Goal: Task Accomplishment & Management: Complete application form

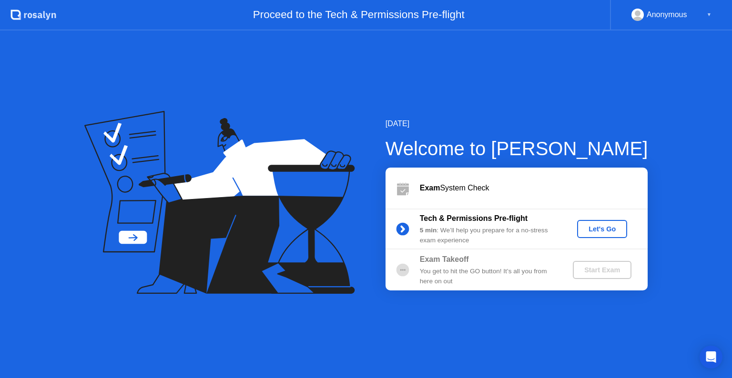
click at [611, 232] on div "Let's Go" at bounding box center [602, 229] width 42 height 8
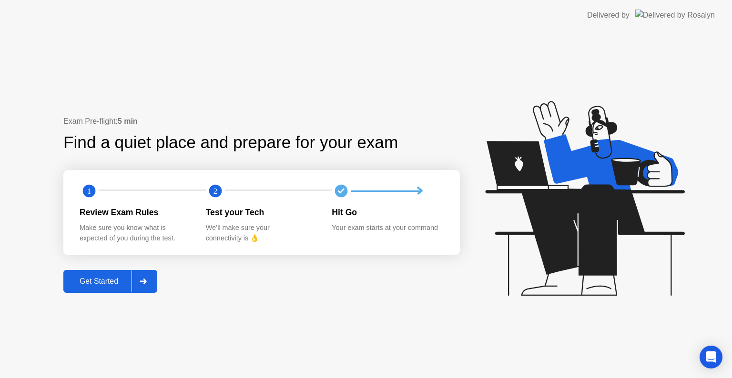
click at [103, 283] on div "Get Started" at bounding box center [98, 281] width 65 height 9
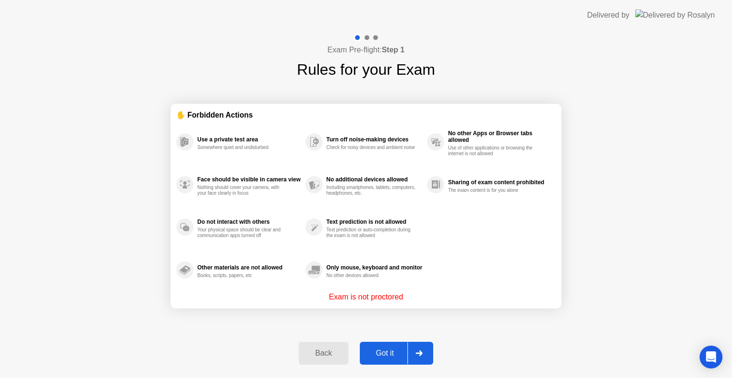
click at [388, 352] on div "Got it" at bounding box center [385, 353] width 45 height 9
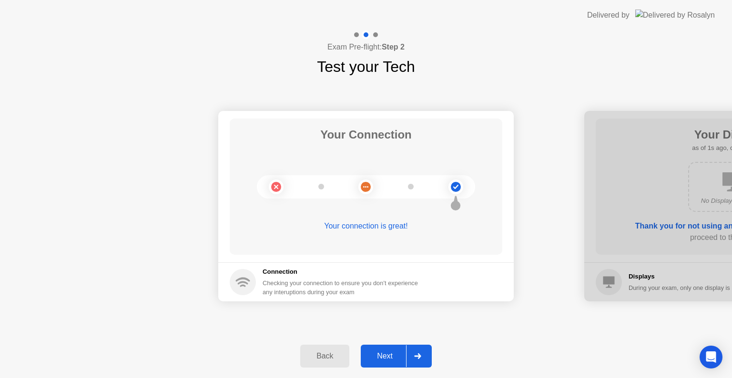
click at [391, 354] on div "Next" at bounding box center [385, 356] width 42 height 9
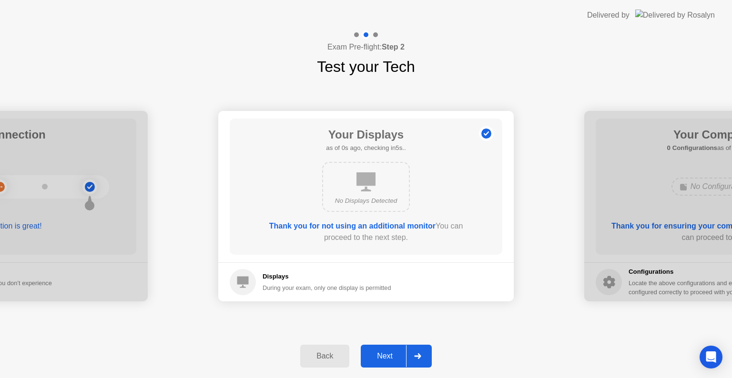
click at [383, 356] on div "Next" at bounding box center [385, 356] width 42 height 9
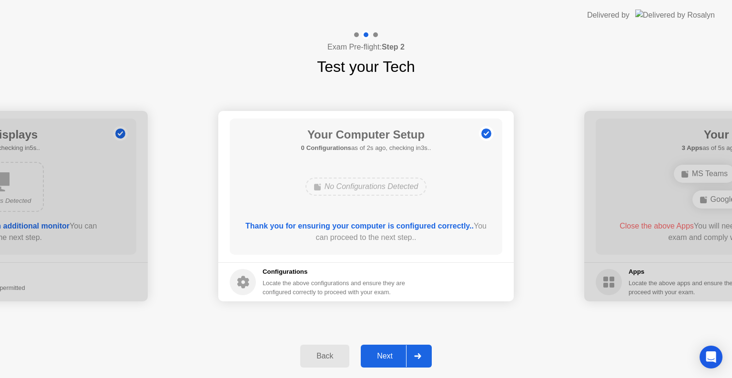
click at [399, 357] on div "Next" at bounding box center [385, 356] width 42 height 9
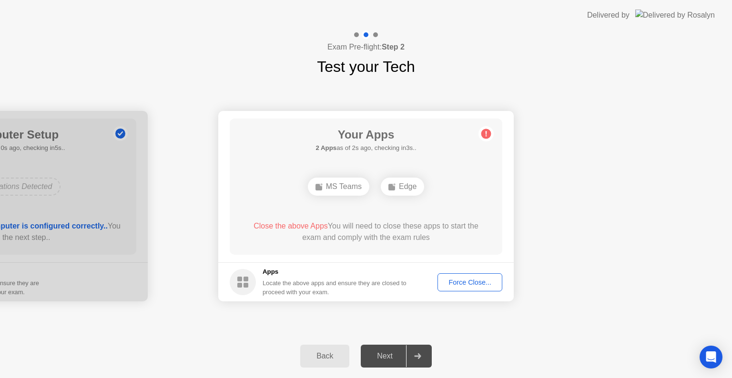
click at [301, 323] on div "Your Connection Your connection is great! Connection Checking your connection t…" at bounding box center [366, 206] width 732 height 256
click at [535, 314] on div "Your Connection Your connection is great! Connection Checking your connection t…" at bounding box center [366, 206] width 732 height 256
click at [364, 189] on div "Edge" at bounding box center [365, 187] width 43 height 18
click at [476, 282] on div "Force Close..." at bounding box center [470, 283] width 58 height 8
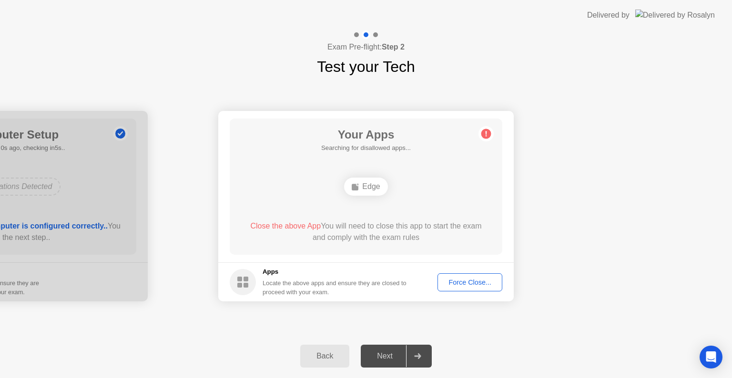
click at [464, 279] on div "Force Close..." at bounding box center [470, 283] width 58 height 8
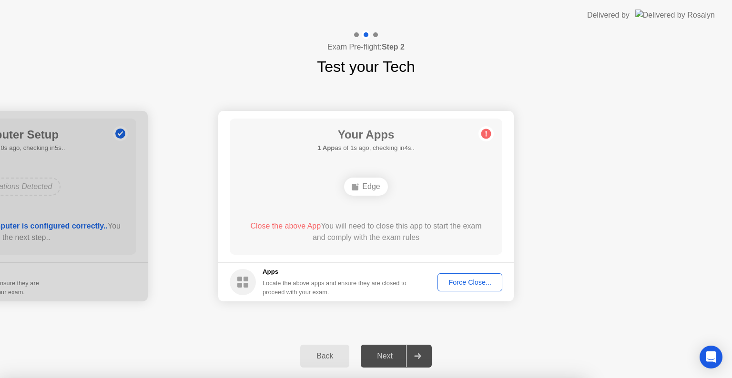
drag, startPoint x: 418, startPoint y: 246, endPoint x: 446, endPoint y: 240, distance: 29.2
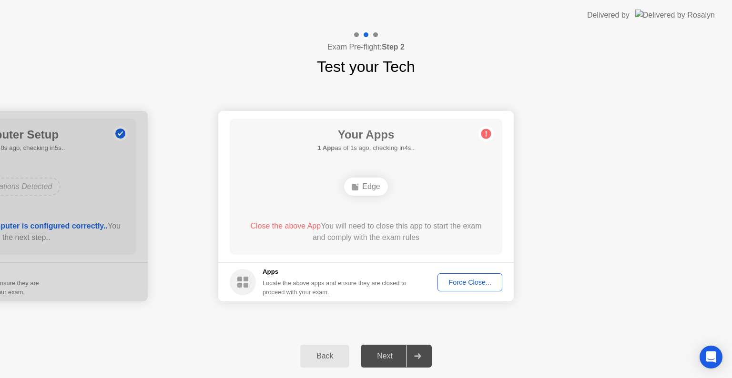
click at [475, 276] on button "Force Close..." at bounding box center [469, 282] width 65 height 18
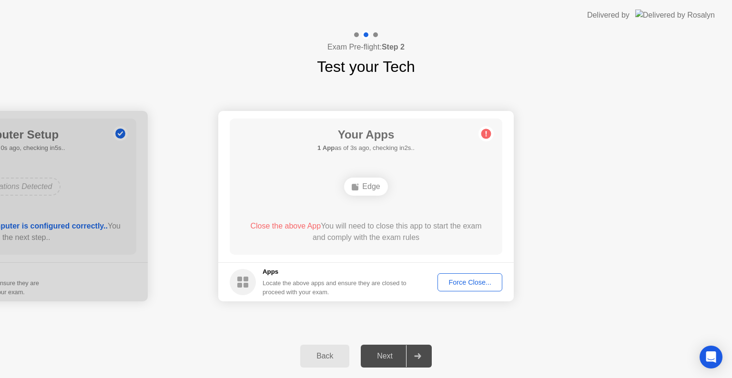
click at [367, 185] on div "Edge" at bounding box center [365, 187] width 43 height 18
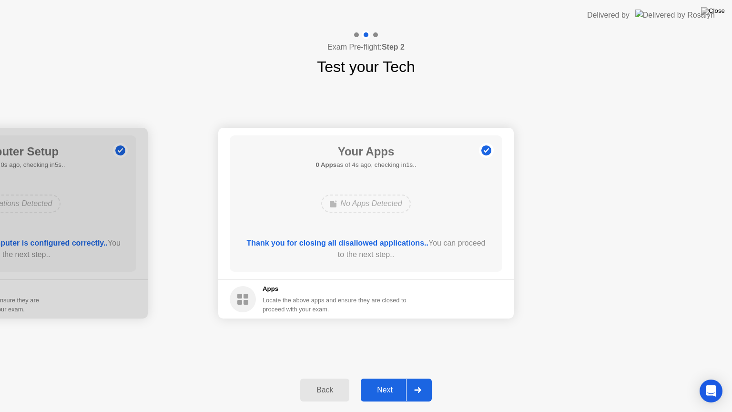
click at [385, 378] on div "Next" at bounding box center [385, 389] width 42 height 9
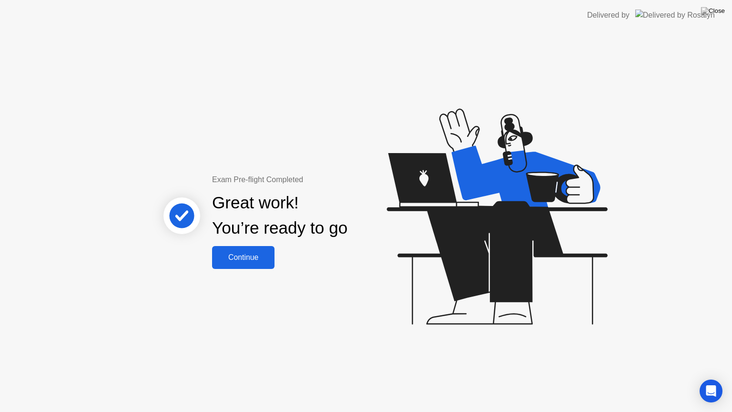
click at [236, 264] on button "Continue" at bounding box center [243, 257] width 62 height 23
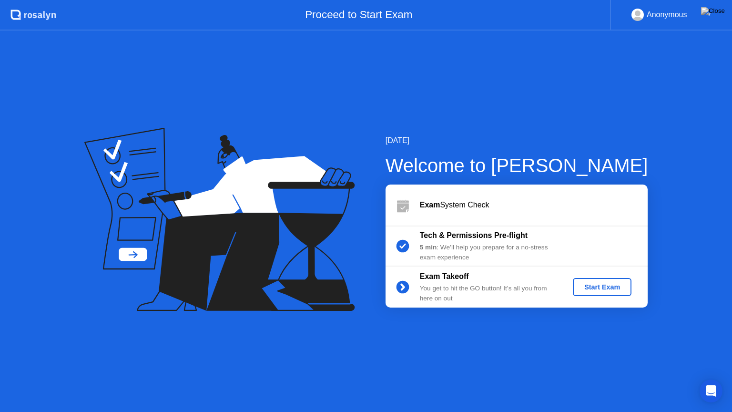
click at [595, 284] on div "Start Exam" at bounding box center [601, 287] width 51 height 8
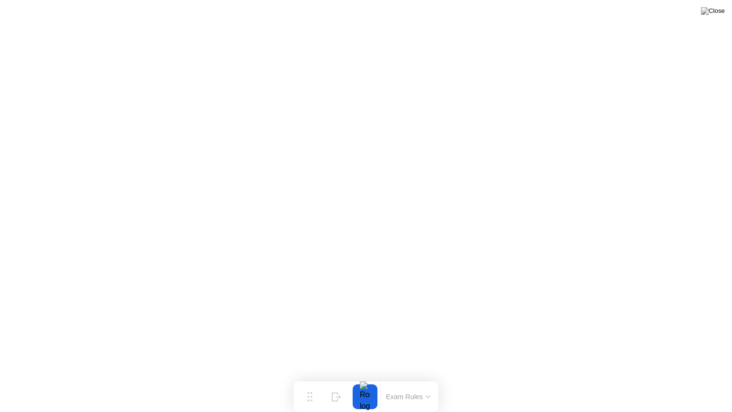
click at [370, 378] on div at bounding box center [365, 396] width 20 height 25
click at [715, 13] on img at bounding box center [713, 11] width 24 height 8
